Goal: Information Seeking & Learning: Learn about a topic

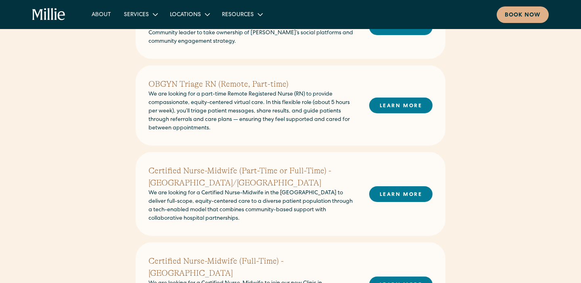
scroll to position [253, 0]
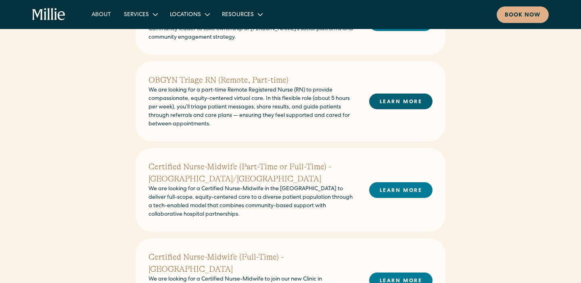
click at [410, 104] on link "LEARN MORE" at bounding box center [400, 102] width 63 height 16
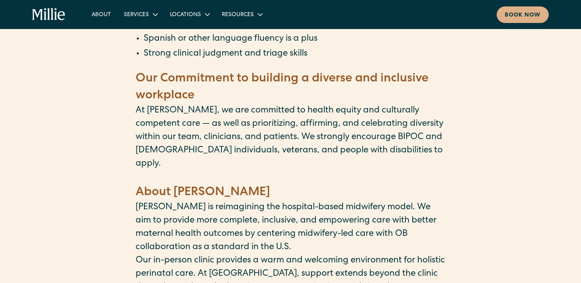
scroll to position [746, 0]
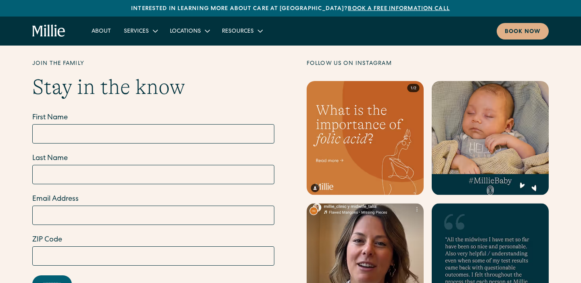
scroll to position [3344, 0]
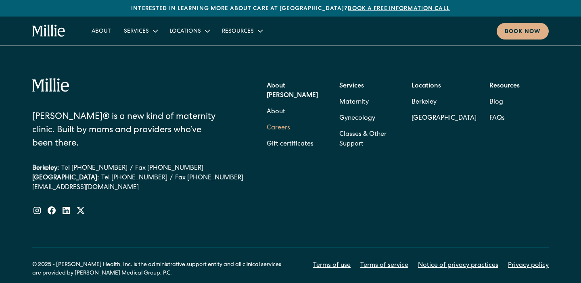
click at [275, 120] on link "Careers" at bounding box center [278, 128] width 23 height 16
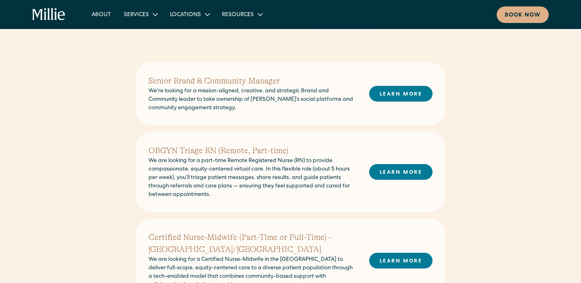
scroll to position [175, 0]
